Goal: Find contact information: Find contact information

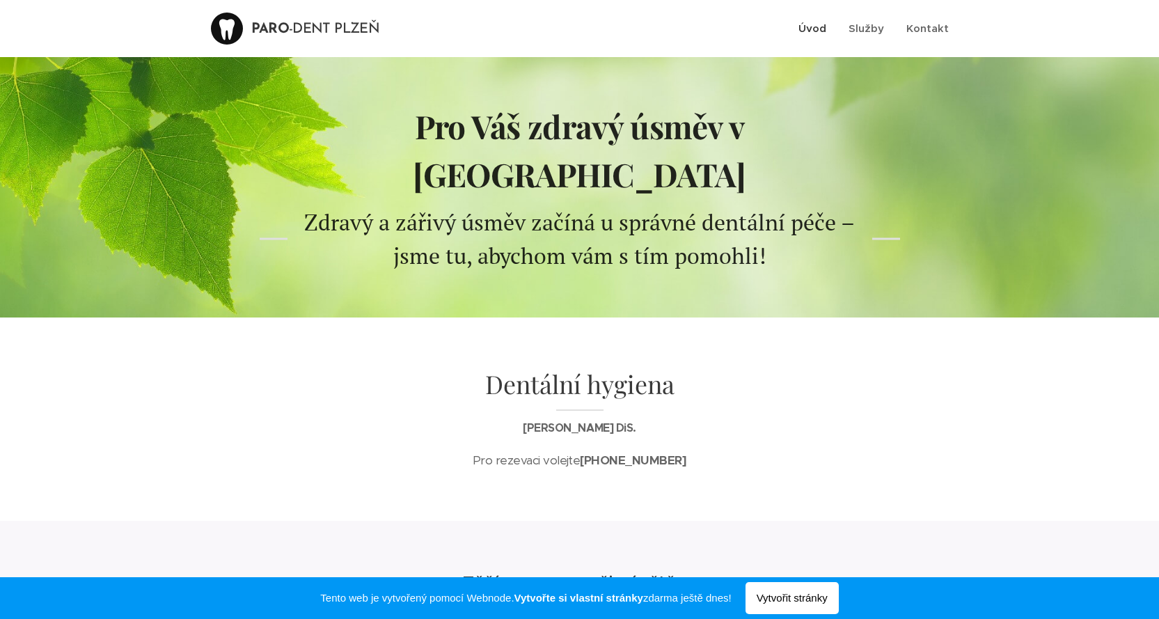
click at [243, 29] on div at bounding box center [227, 29] width 32 height 32
click at [243, 33] on div at bounding box center [227, 29] width 32 height 32
click at [826, 24] on span "Úvod" at bounding box center [813, 28] width 28 height 13
click at [871, 26] on span "Služby" at bounding box center [867, 28] width 36 height 13
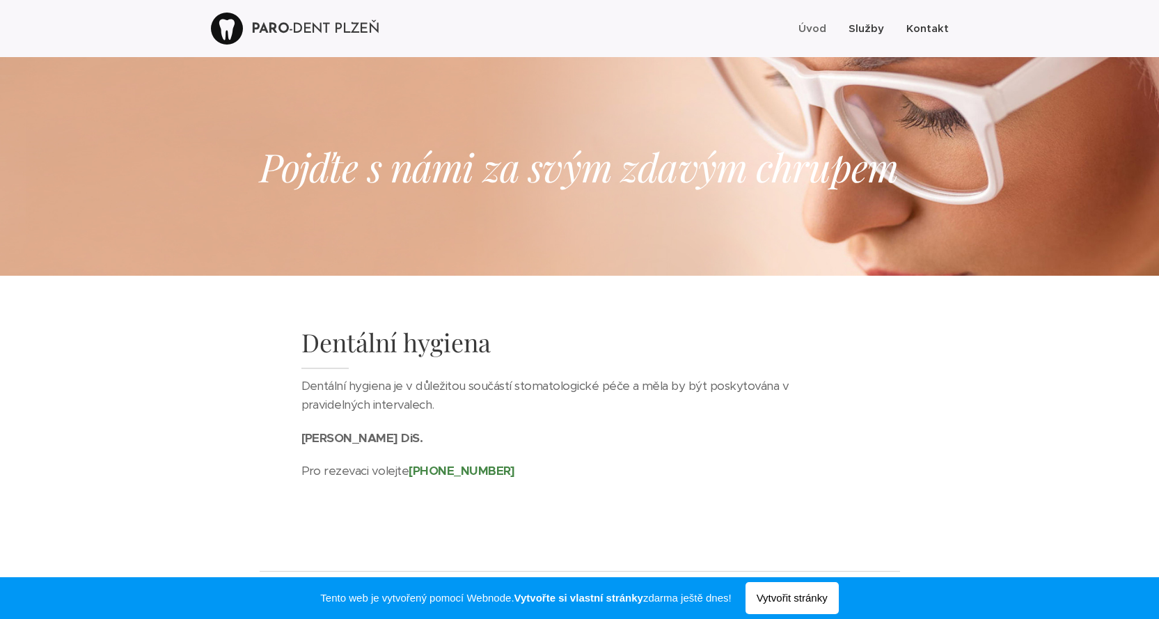
click at [936, 26] on span "Kontakt" at bounding box center [927, 28] width 42 height 13
